Goal: Task Accomplishment & Management: Complete application form

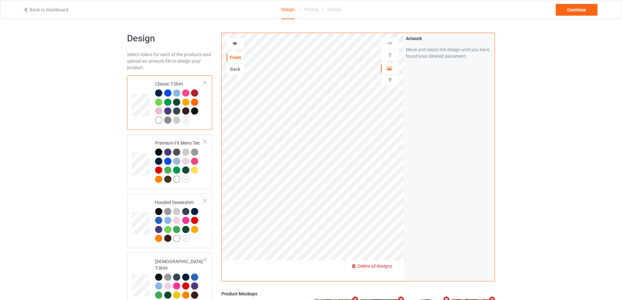
click at [392, 269] on span "Delete all designs" at bounding box center [375, 266] width 35 height 5
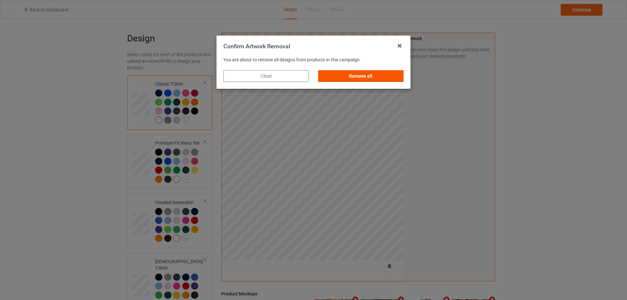
click at [383, 79] on div "Remove all" at bounding box center [361, 76] width 86 height 12
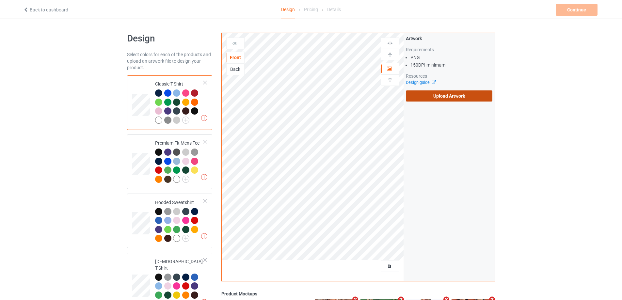
click at [429, 96] on label "Upload Artwork" at bounding box center [449, 95] width 87 height 11
click at [0, 0] on input "Upload Artwork" at bounding box center [0, 0] width 0 height 0
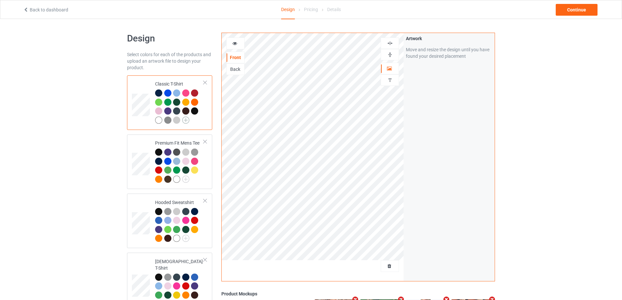
click at [186, 120] on img at bounding box center [185, 120] width 7 height 7
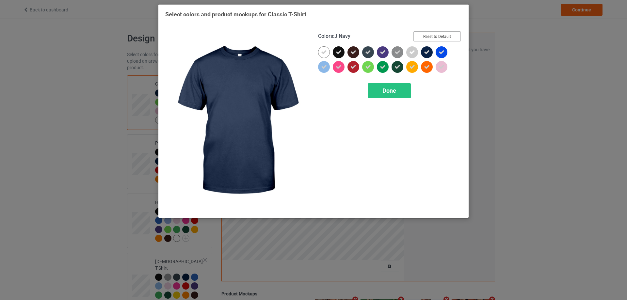
click at [439, 39] on button "Reset to Default" at bounding box center [436, 36] width 47 height 10
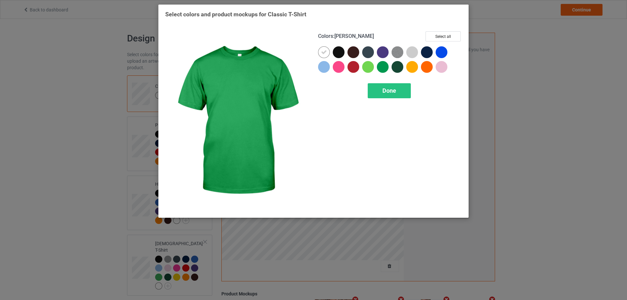
click at [382, 67] on div at bounding box center [383, 67] width 12 height 12
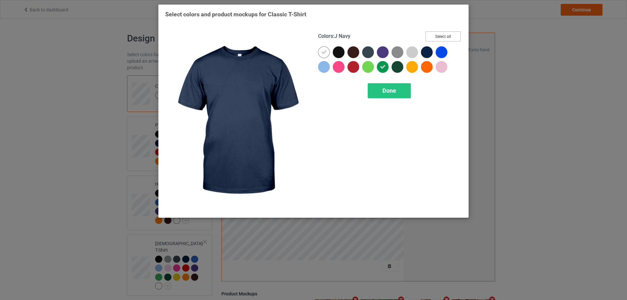
click at [432, 37] on button "Select all" at bounding box center [443, 36] width 35 height 10
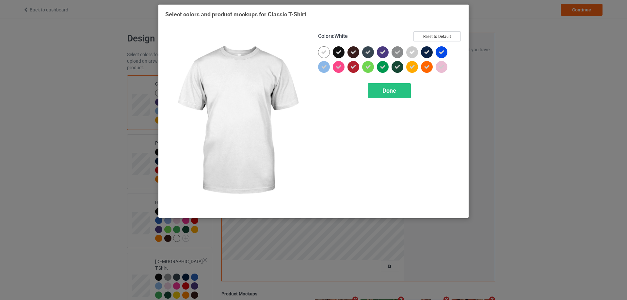
click at [325, 52] on icon at bounding box center [324, 52] width 6 height 6
click at [325, 52] on div at bounding box center [324, 52] width 12 height 12
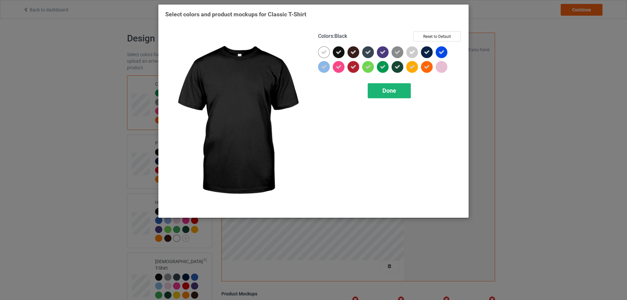
click at [385, 98] on div "Done" at bounding box center [389, 90] width 43 height 15
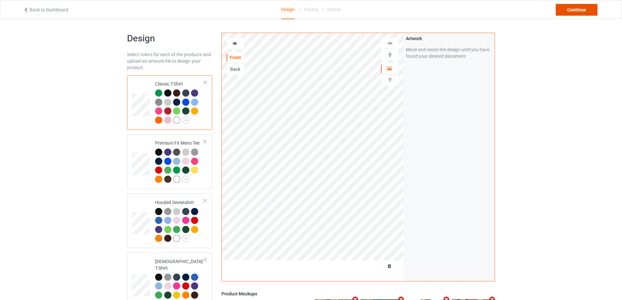
click at [578, 12] on div "Continue" at bounding box center [577, 10] width 42 height 12
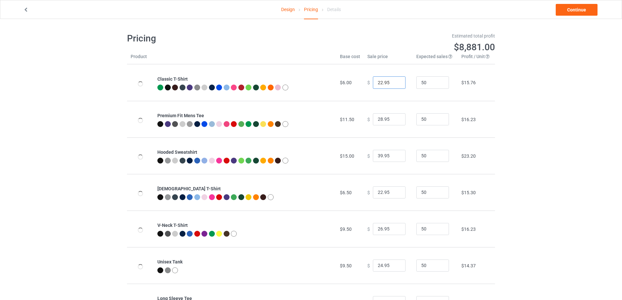
click at [395, 86] on input "22.95" at bounding box center [389, 82] width 33 height 12
type input "21.95"
click at [394, 84] on input "21.95" at bounding box center [389, 82] width 33 height 12
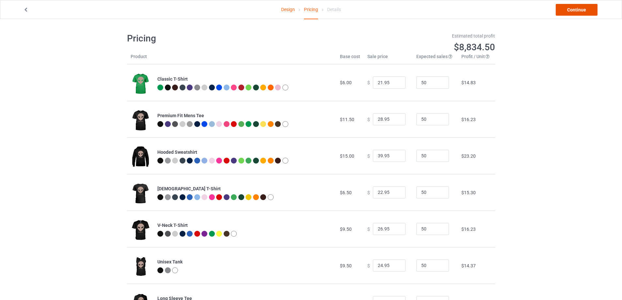
click at [578, 15] on link "Continue" at bounding box center [577, 10] width 42 height 12
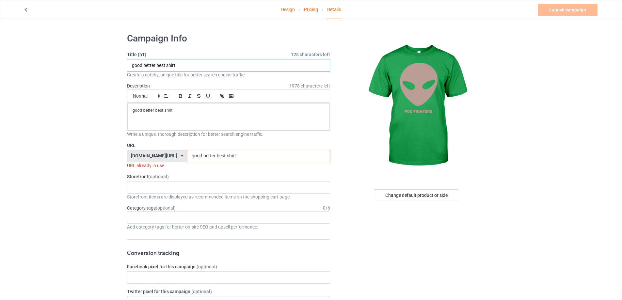
drag, startPoint x: 180, startPoint y: 66, endPoint x: 77, endPoint y: 66, distance: 102.9
paste input "Foo Fighters Tour 2025 Alien S"
type input "Foo Fighters Tour 2025 Alien Shirt"
drag, startPoint x: 162, startPoint y: 112, endPoint x: 88, endPoint y: 114, distance: 74.1
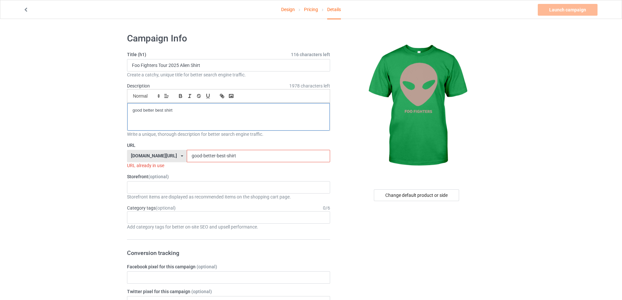
drag, startPoint x: 246, startPoint y: 156, endPoint x: 101, endPoint y: 156, distance: 145.6
paste input "foo-fighters-tour-2025-alien"
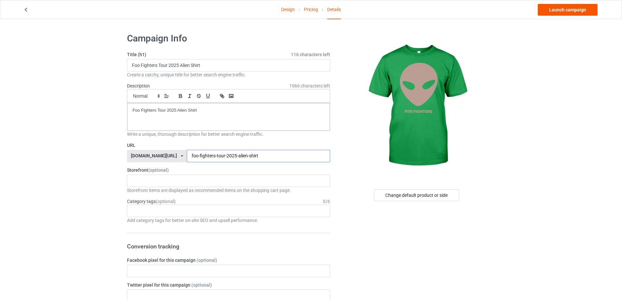
type input "foo-fighters-tour-2025-alien-shirt"
click at [567, 13] on link "Launch campaign" at bounding box center [568, 10] width 60 height 12
